Goal: Task Accomplishment & Management: Manage account settings

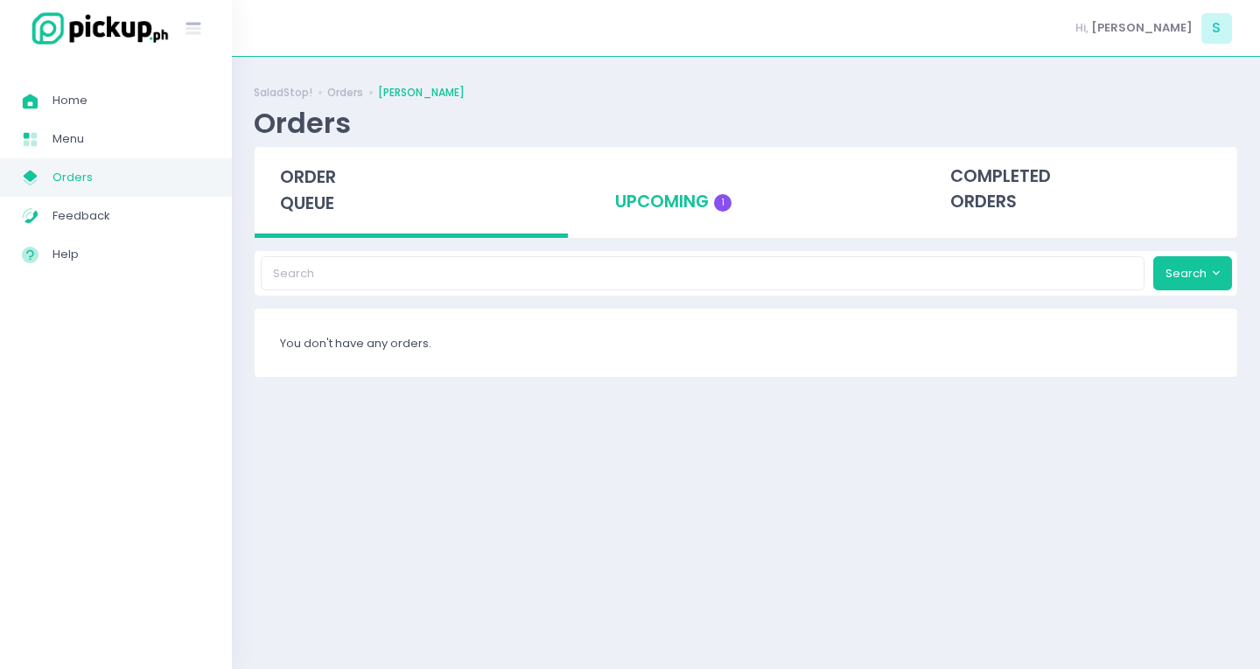
click at [683, 196] on div "upcoming 1" at bounding box center [746, 190] width 313 height 86
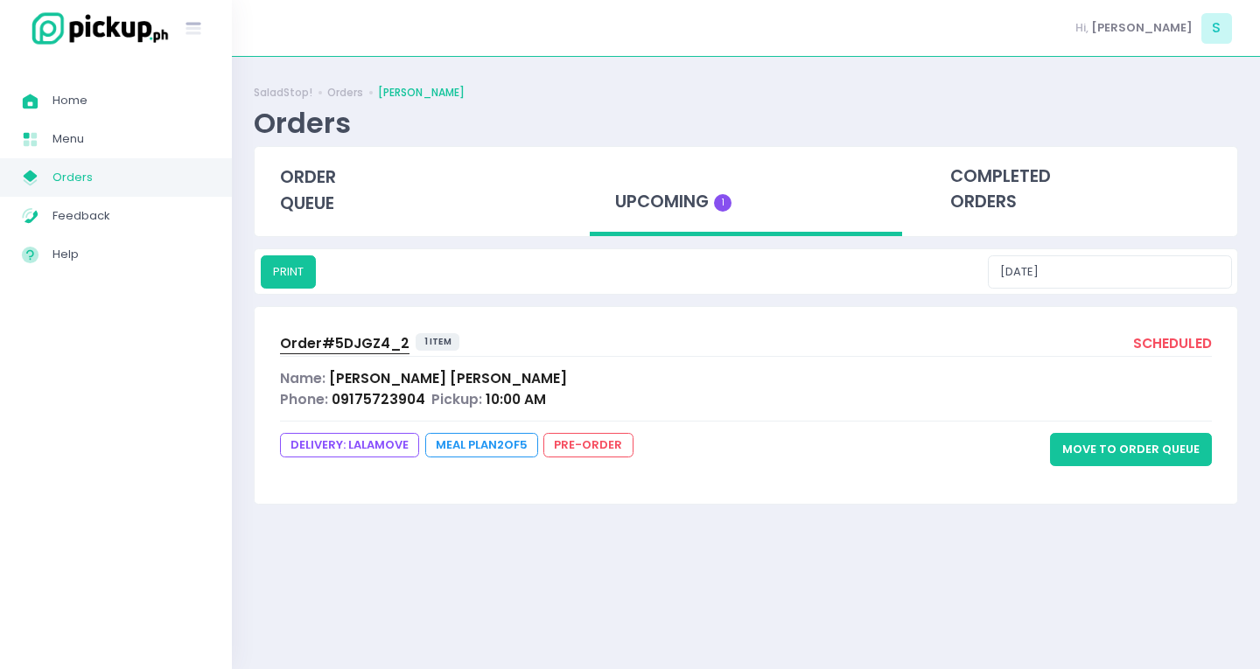
click at [1145, 454] on button "Move to Order Queue" at bounding box center [1131, 449] width 162 height 33
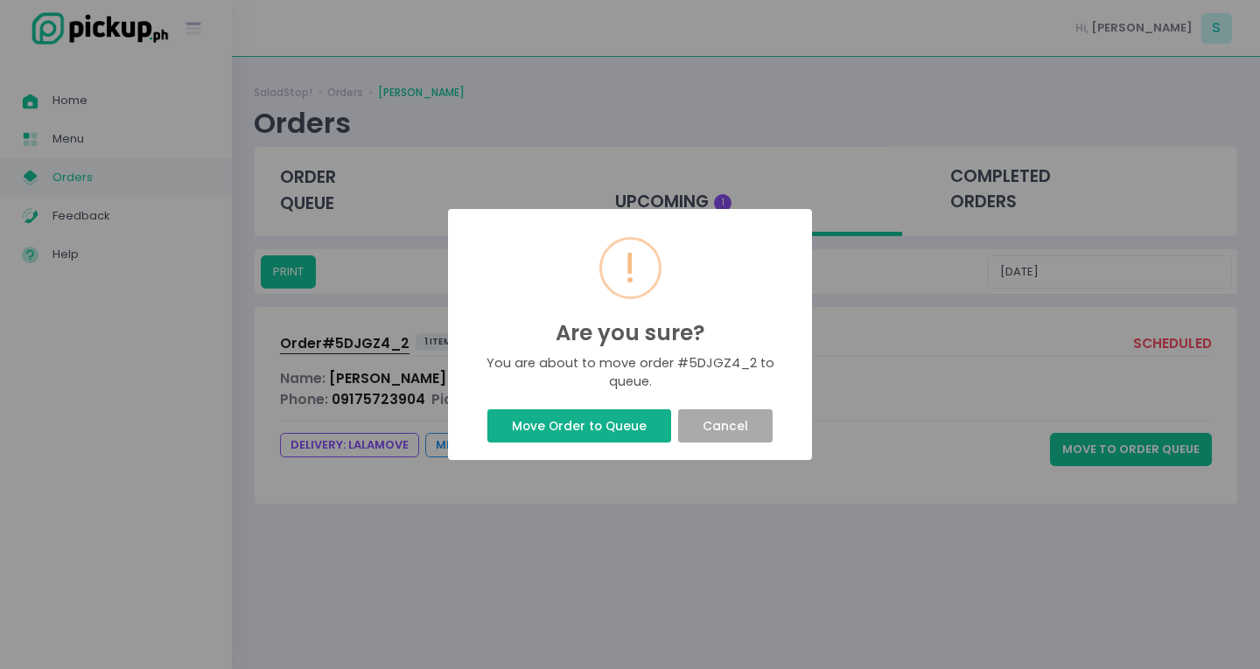
click at [560, 431] on button "Move Order to Queue" at bounding box center [578, 426] width 183 height 33
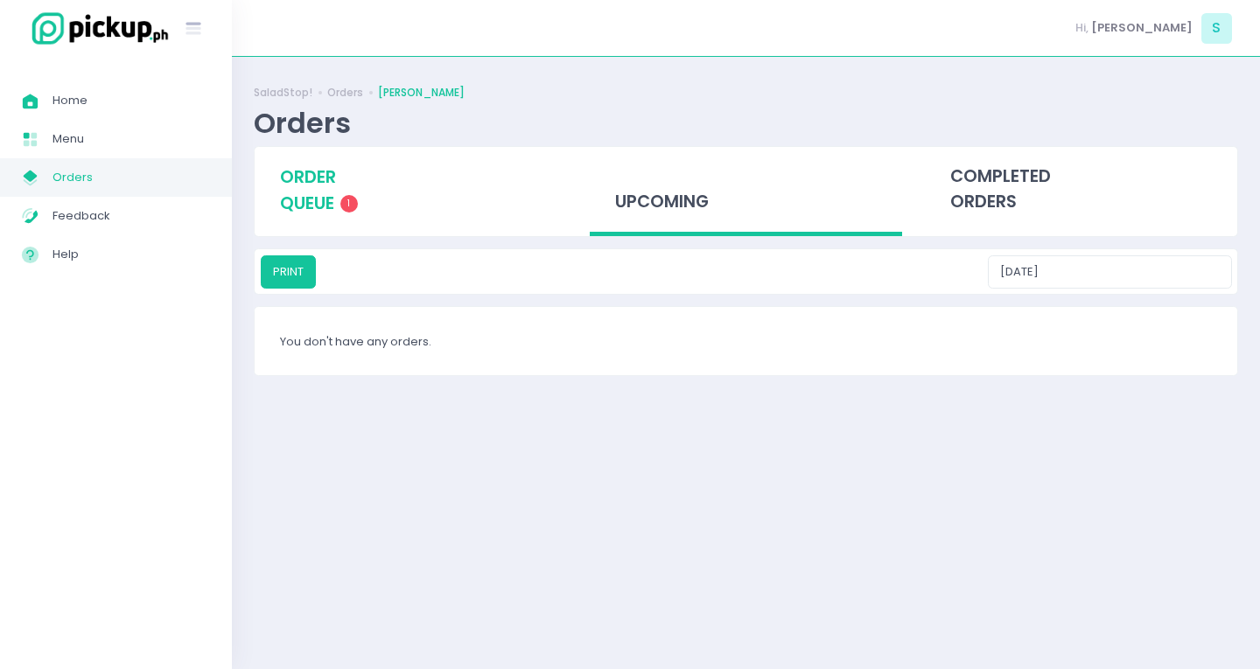
click at [342, 192] on div "order queue 1" at bounding box center [411, 190] width 313 height 87
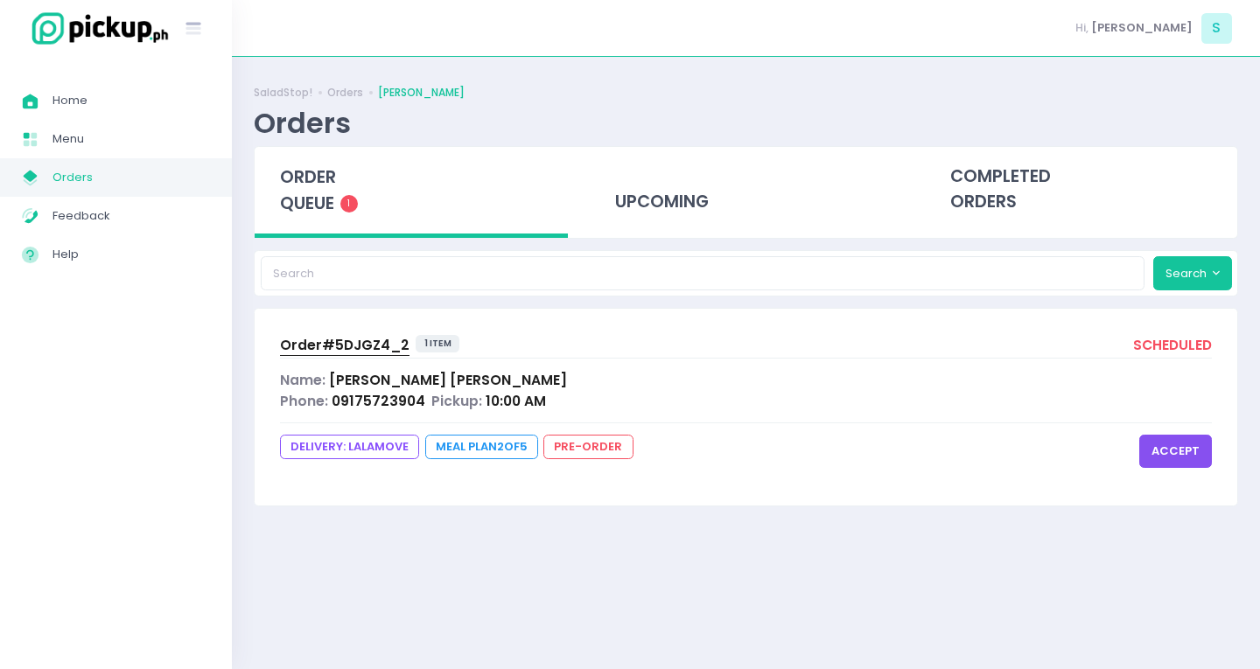
click at [1179, 435] on button "accept" at bounding box center [1175, 451] width 73 height 33
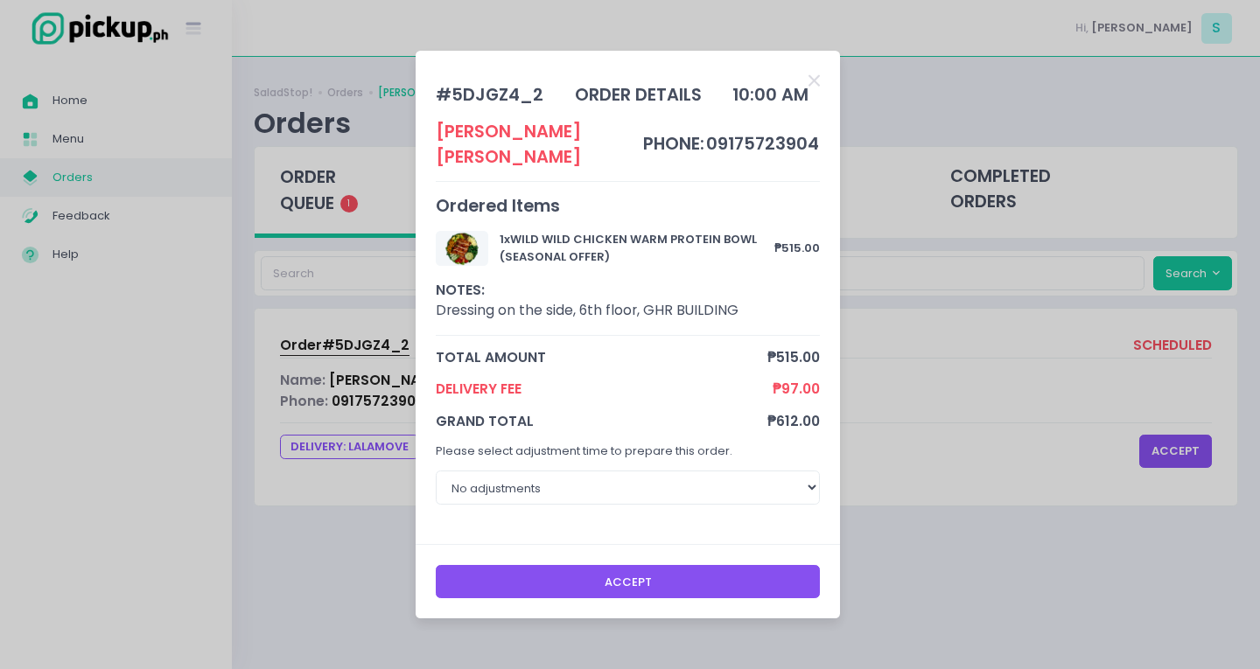
click at [634, 577] on button "Accept" at bounding box center [628, 581] width 385 height 33
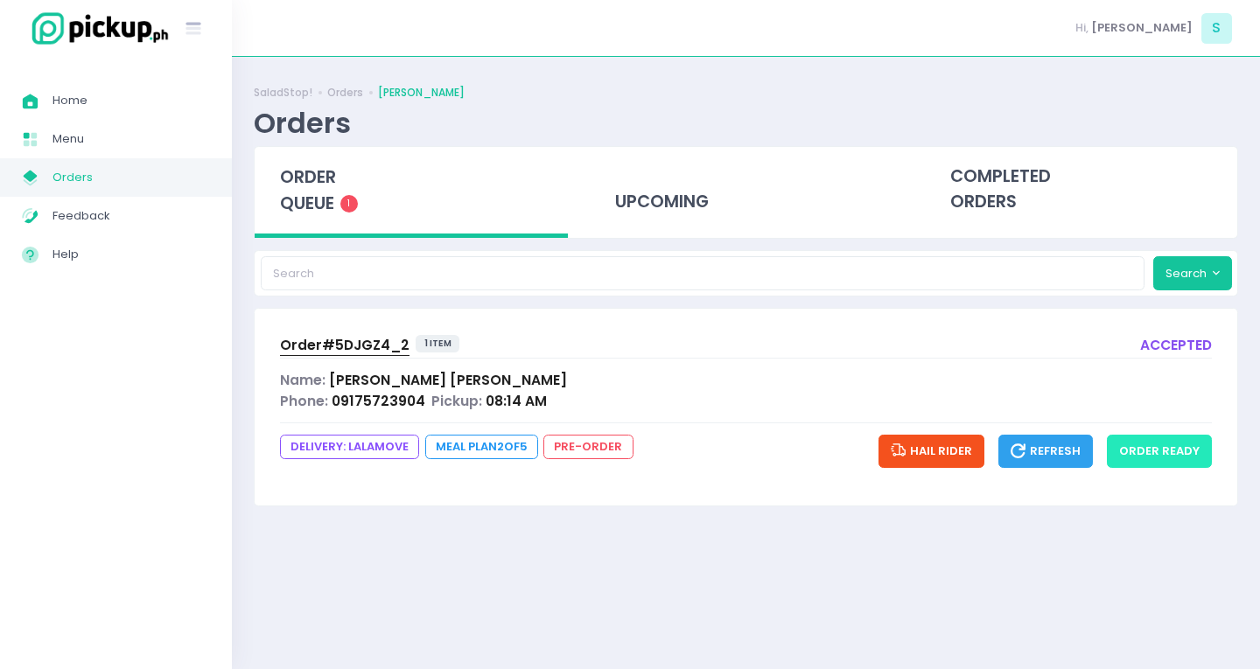
click at [1131, 455] on button "order ready" at bounding box center [1159, 451] width 105 height 33
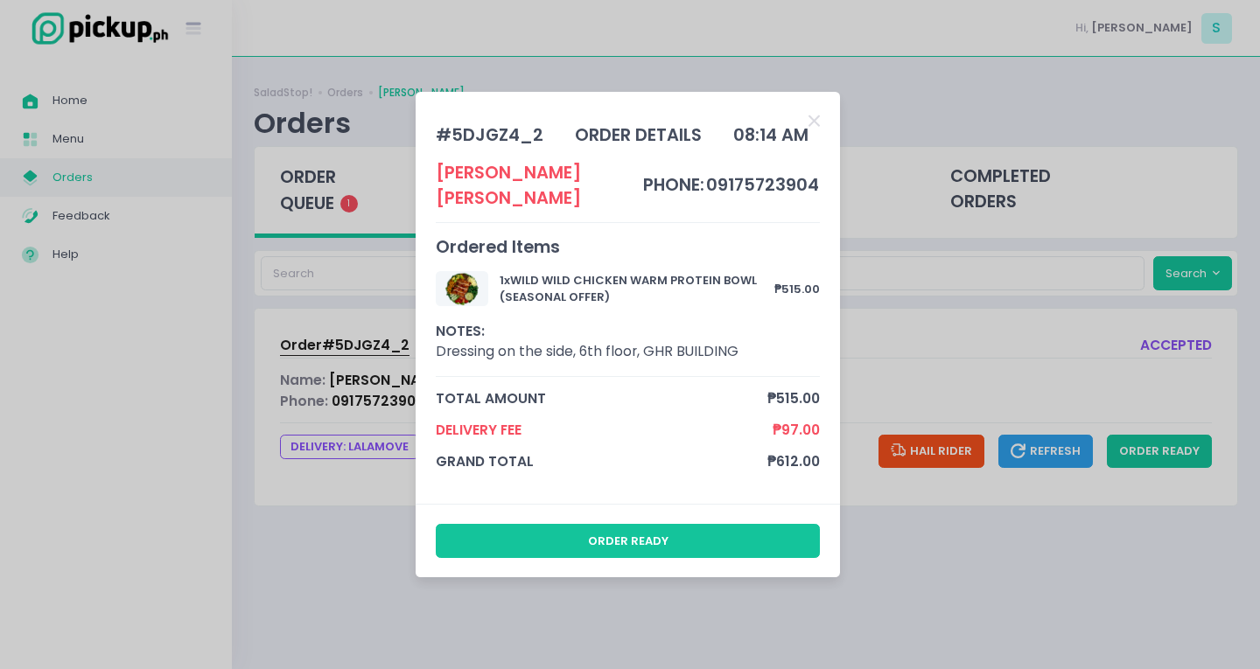
click at [673, 508] on div "order ready" at bounding box center [628, 541] width 424 height 74
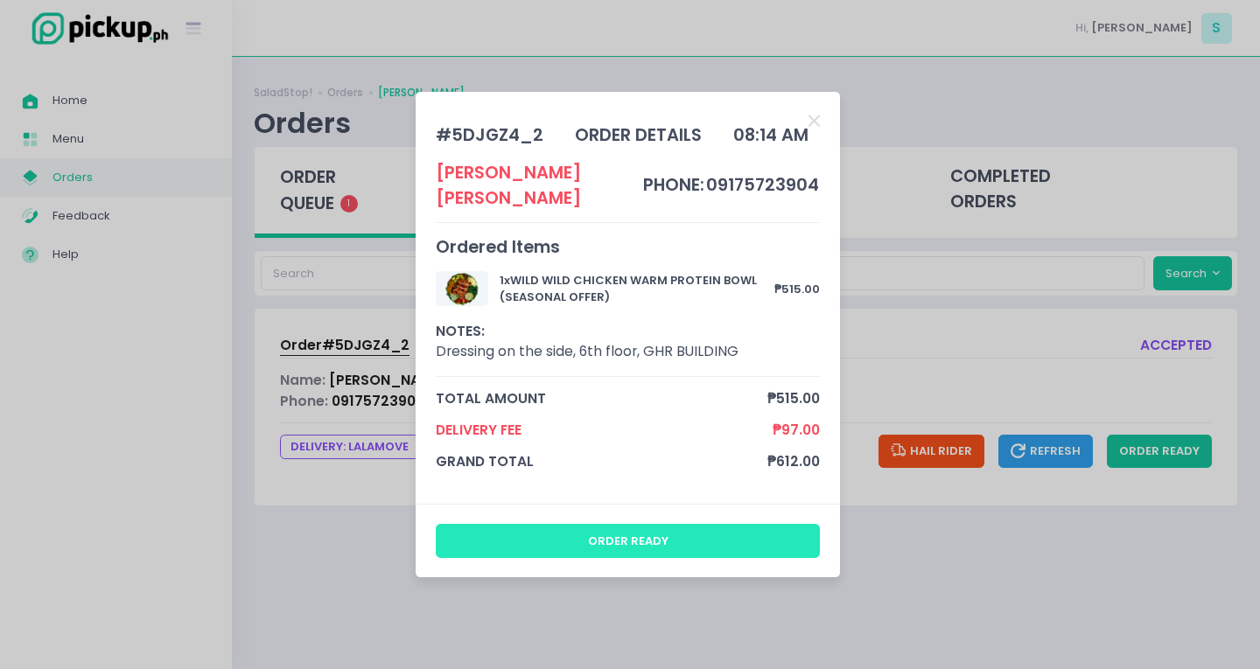
click at [637, 527] on button "order ready" at bounding box center [628, 540] width 385 height 33
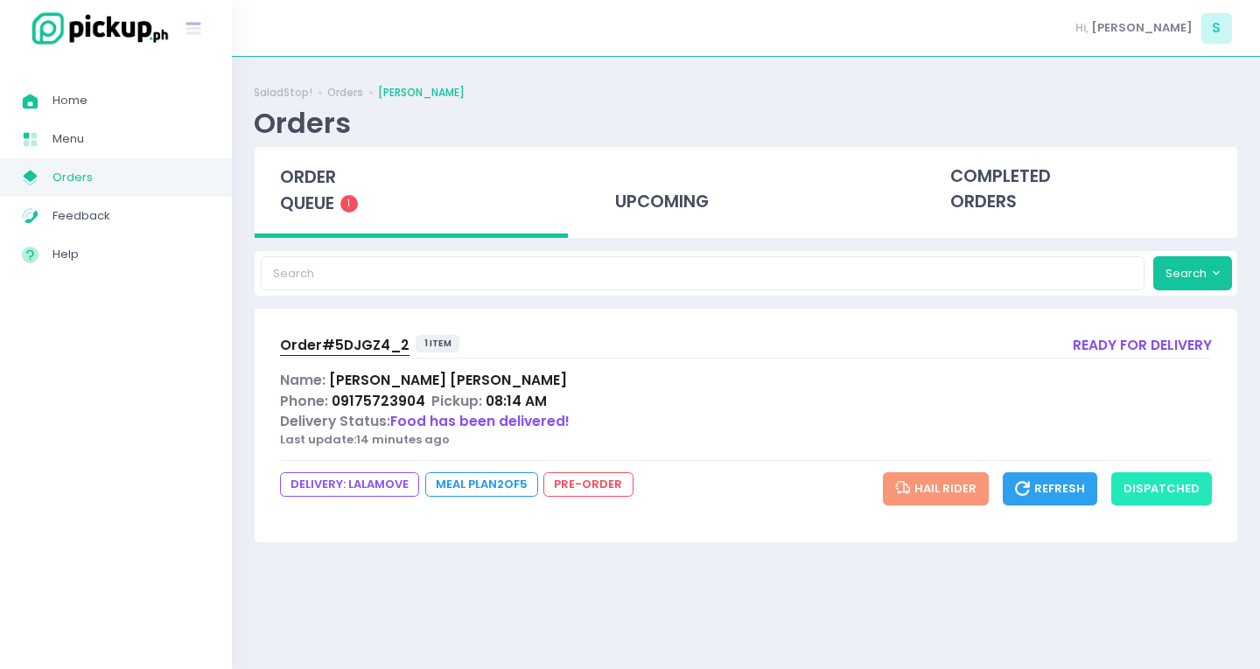
click at [1163, 484] on button "dispatched" at bounding box center [1161, 489] width 101 height 33
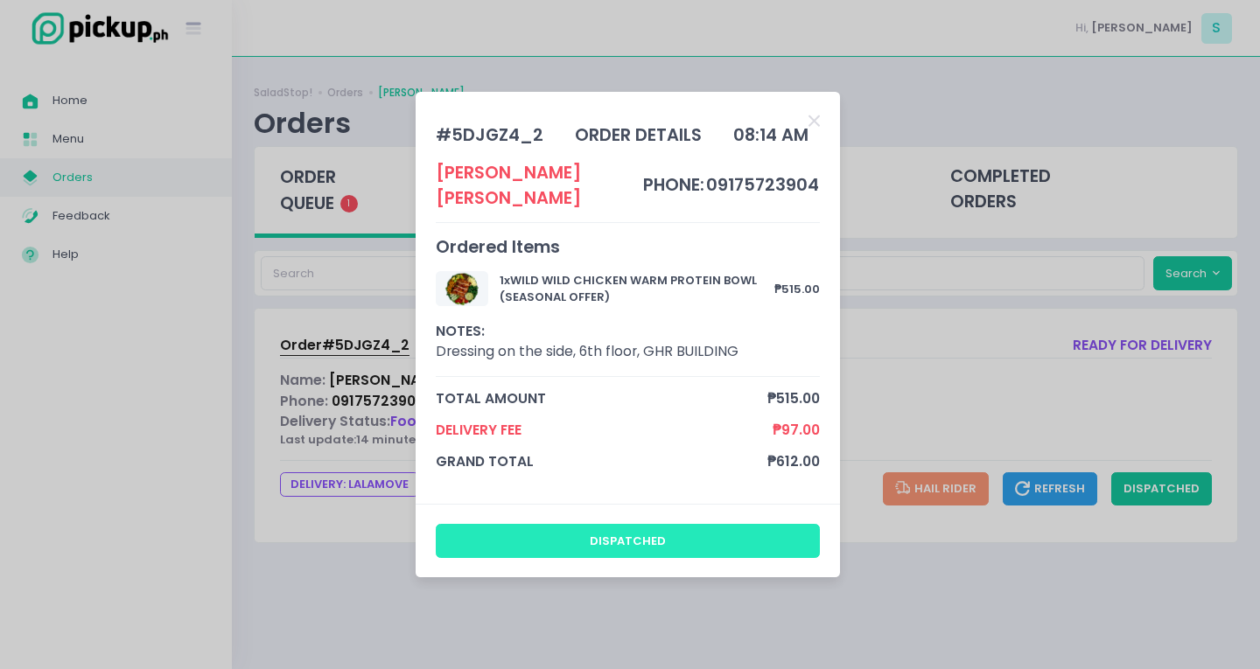
click at [642, 536] on button "dispatched" at bounding box center [628, 540] width 385 height 33
